Goal: Ask a question

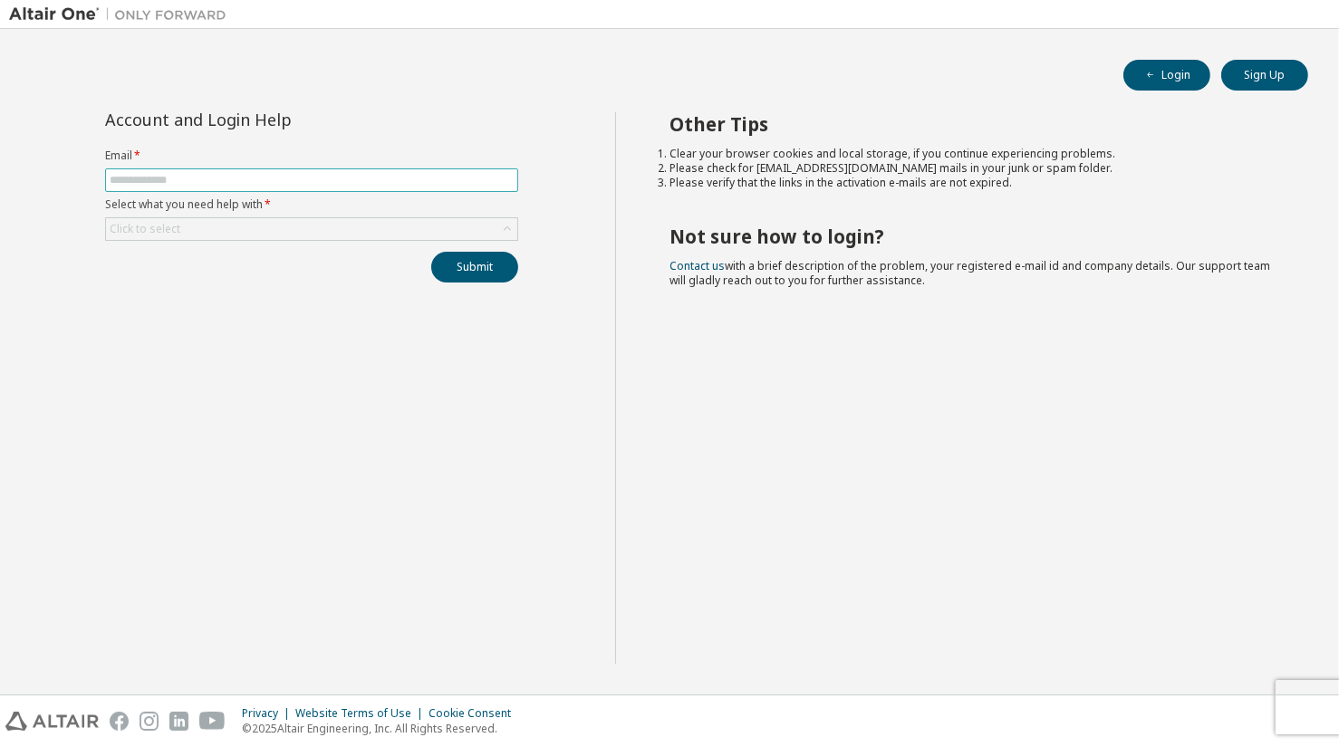
click at [504, 178] on input "text" at bounding box center [312, 180] width 404 height 14
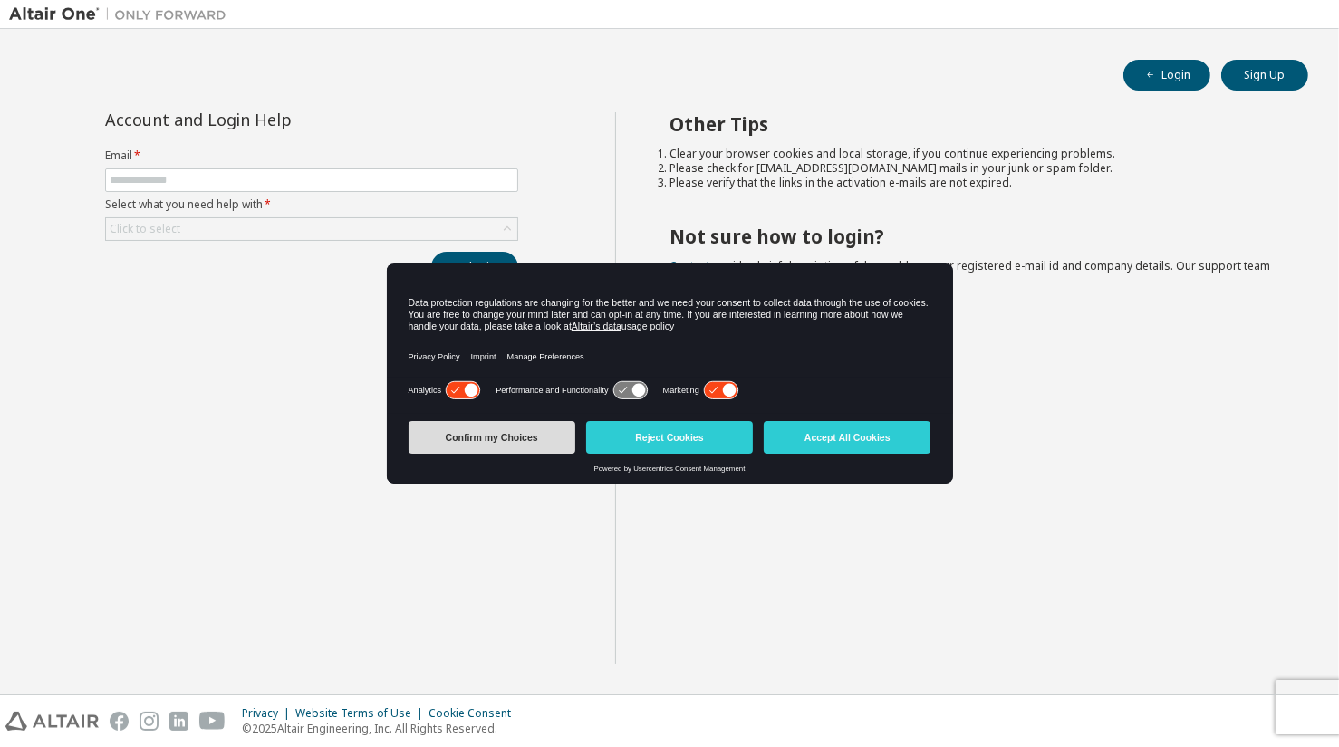
click at [458, 437] on button "Confirm my Choices" at bounding box center [491, 437] width 167 height 33
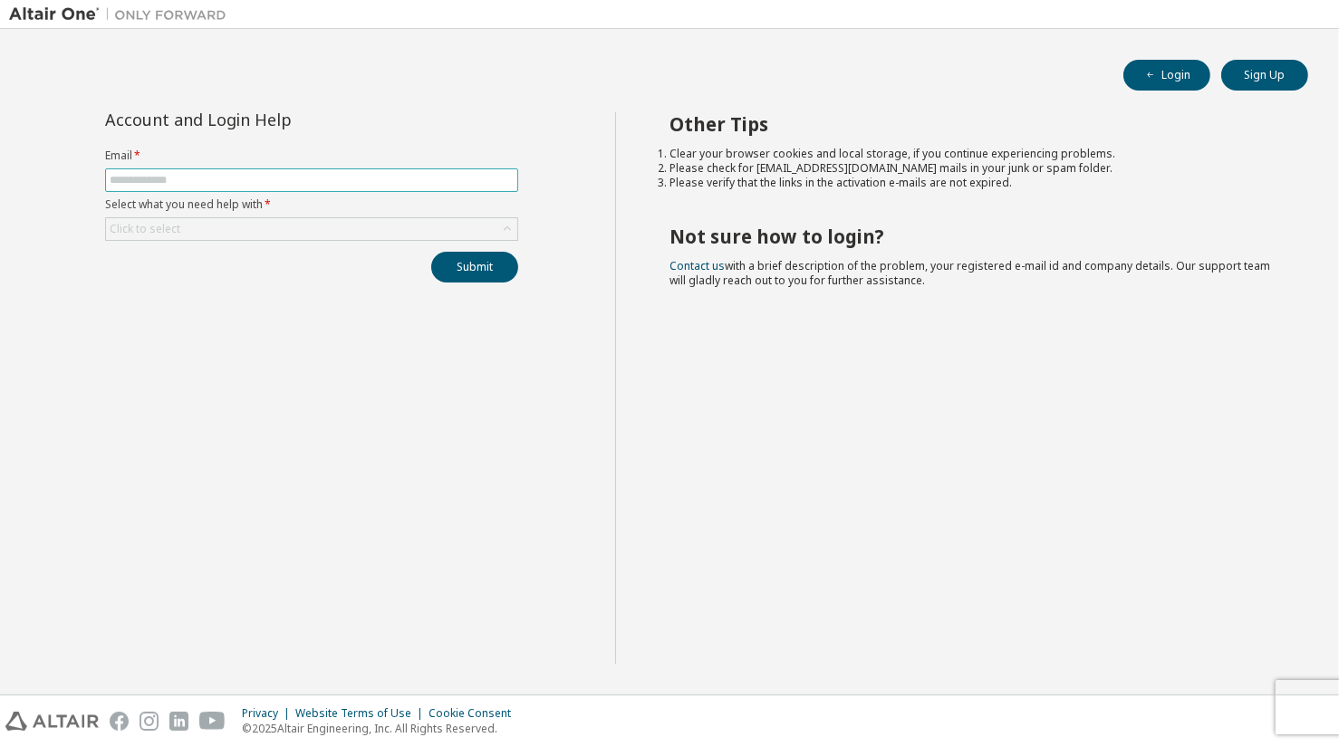
click at [121, 181] on input "text" at bounding box center [312, 180] width 404 height 14
type input "**********"
click at [151, 230] on div "Click to select" at bounding box center [145, 229] width 71 height 14
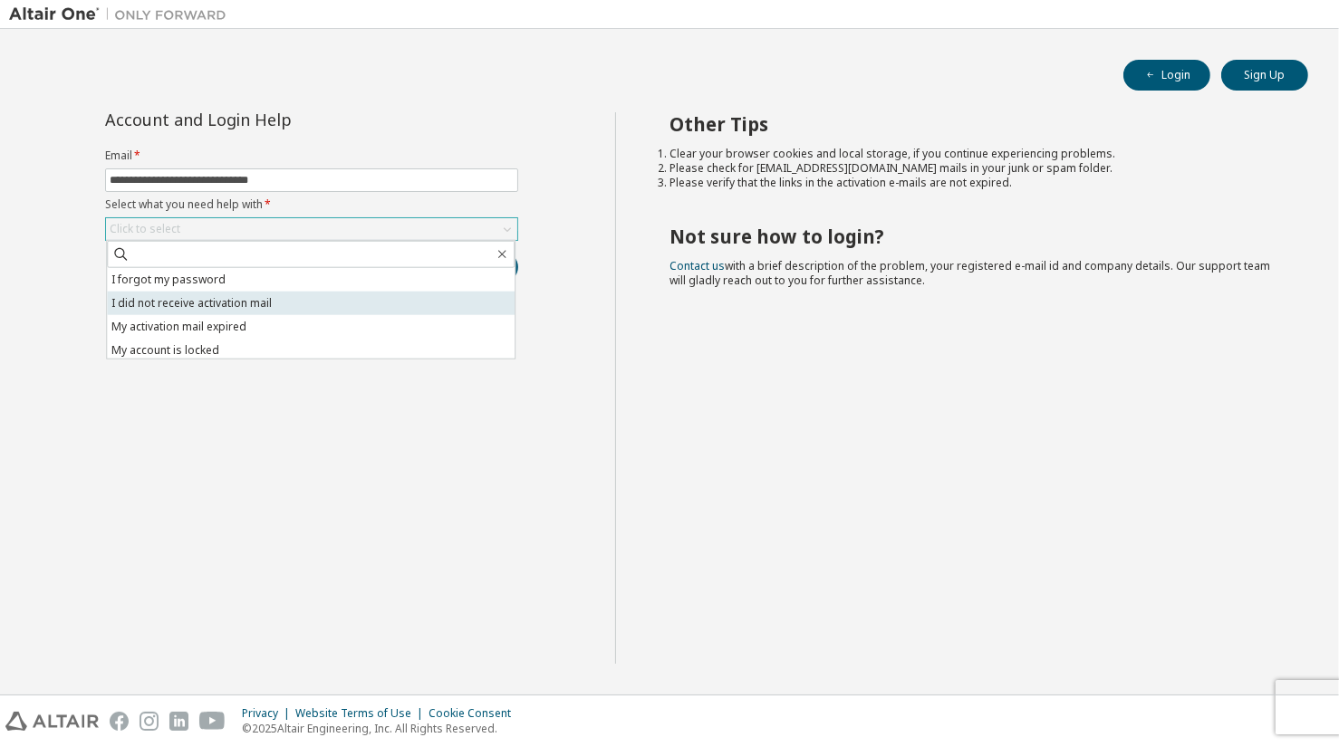
click at [171, 312] on li "I did not receive activation mail" at bounding box center [311, 304] width 408 height 24
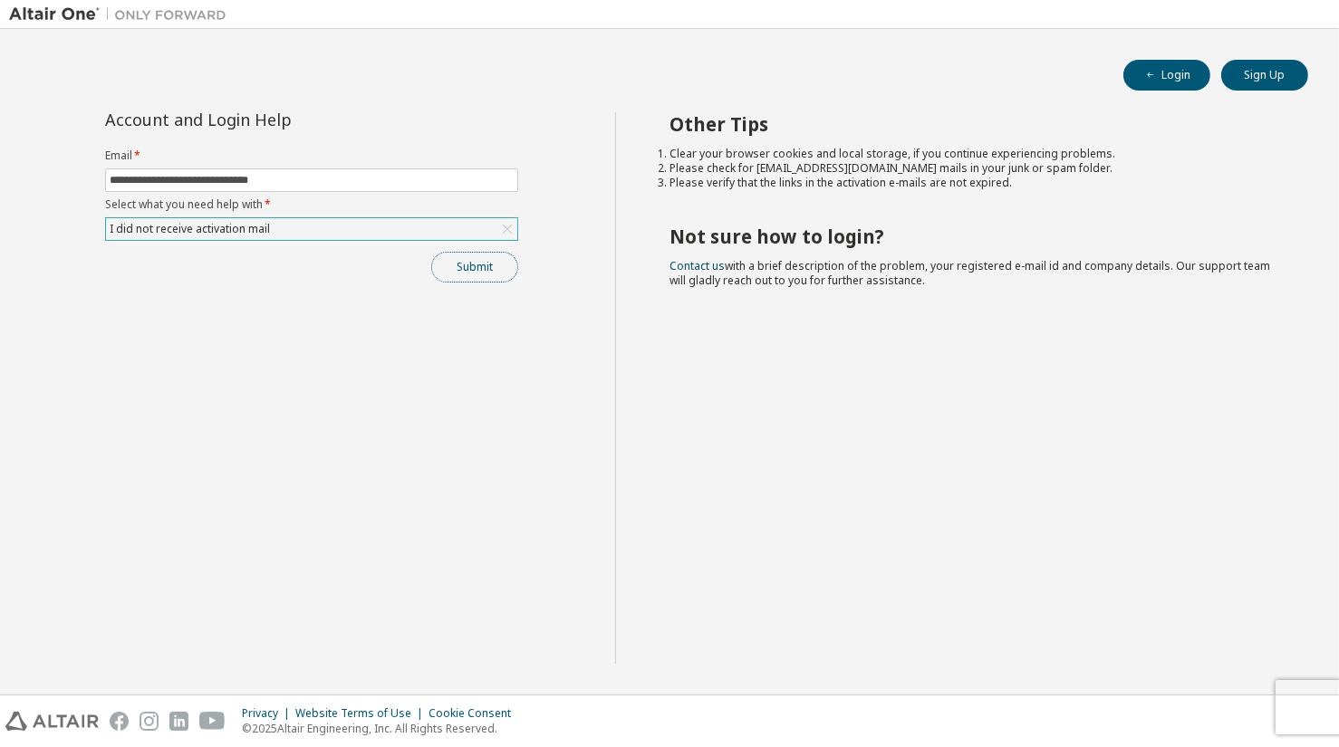
click at [458, 272] on button "Submit" at bounding box center [474, 267] width 87 height 31
click at [1205, 698] on link "Altair support" at bounding box center [1207, 697] width 72 height 15
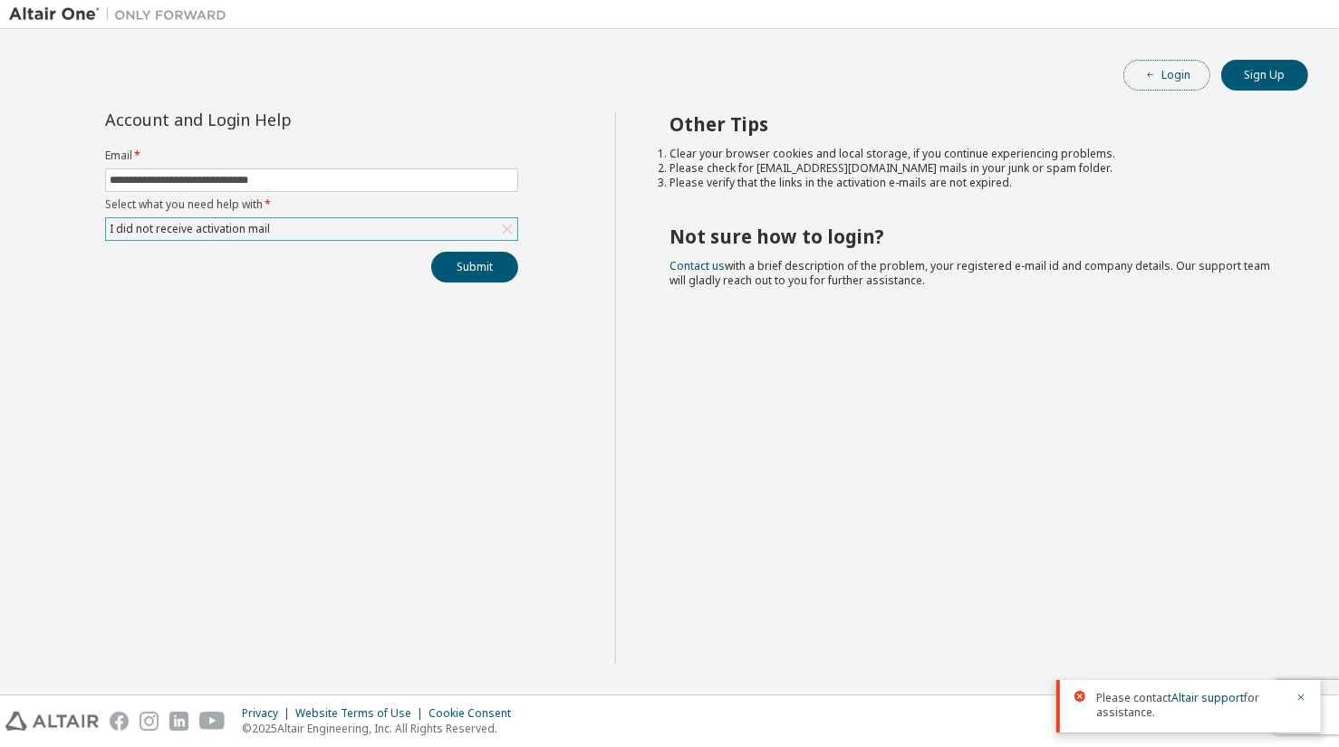
click at [1130, 81] on button "Login" at bounding box center [1166, 75] width 87 height 31
